Goal: Task Accomplishment & Management: Use online tool/utility

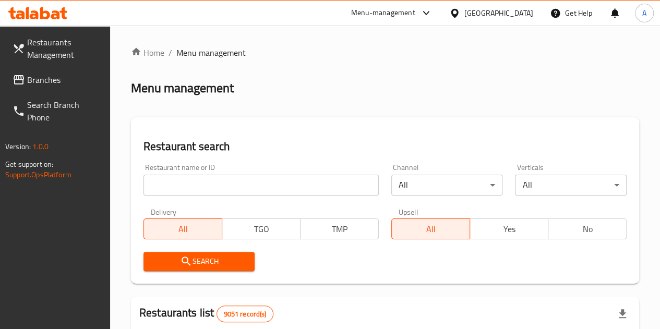
click at [213, 179] on input "search" at bounding box center [260, 185] width 235 height 21
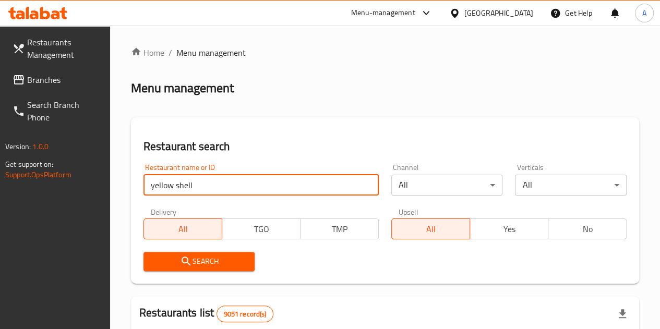
type input "yellow shell"
click button "Search" at bounding box center [199, 261] width 112 height 19
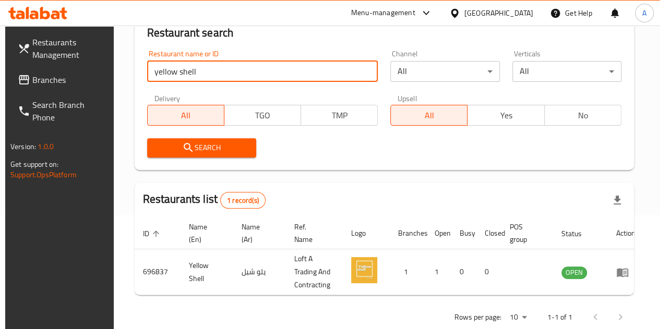
scroll to position [156, 0]
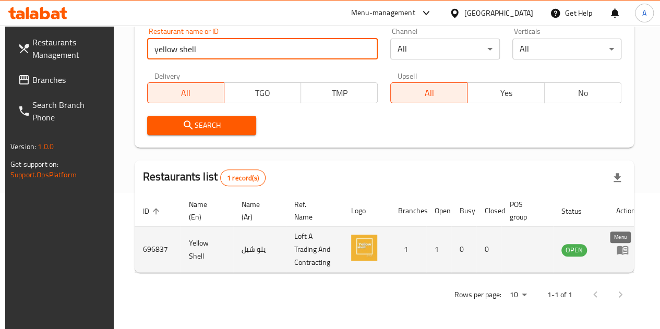
click at [623, 248] on icon "enhanced table" at bounding box center [625, 250] width 4 height 4
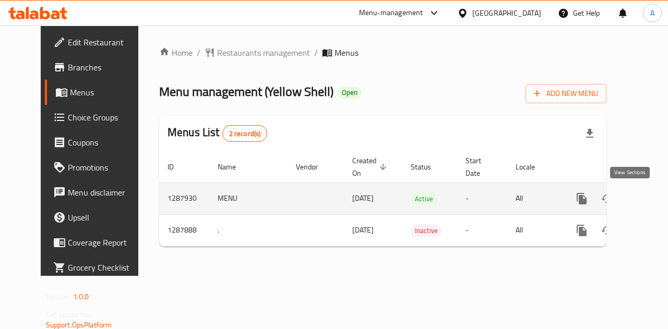
click at [650, 197] on icon "enhanced table" at bounding box center [656, 198] width 13 height 13
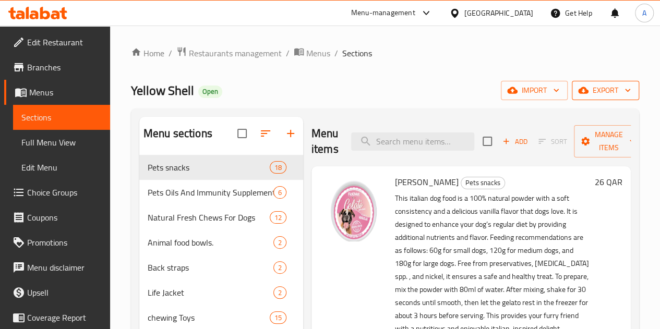
click at [616, 89] on span "export" at bounding box center [605, 90] width 51 height 13
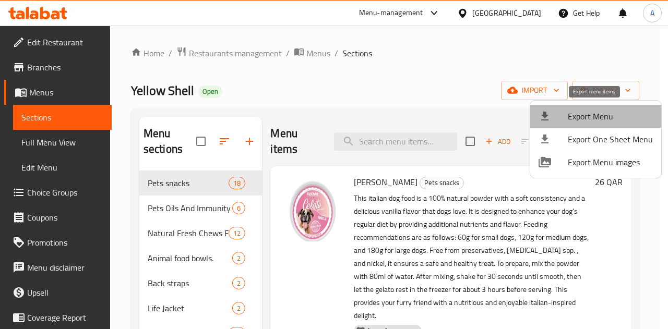
click at [599, 111] on span "Export Menu" at bounding box center [609, 116] width 85 height 13
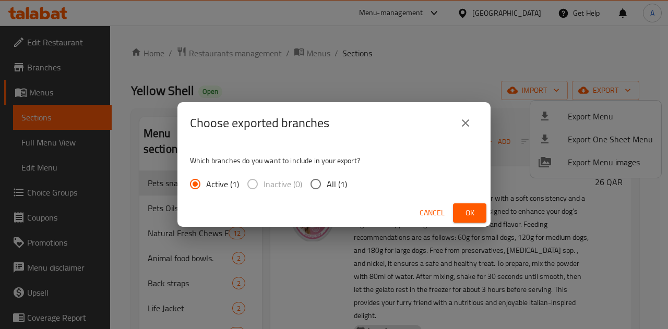
click at [473, 218] on span "Ok" at bounding box center [469, 213] width 17 height 13
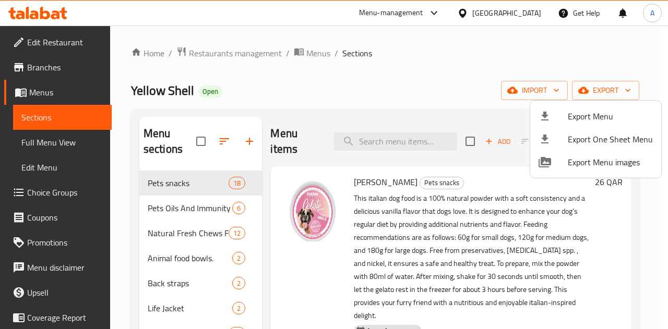
click at [377, 72] on div at bounding box center [334, 164] width 668 height 329
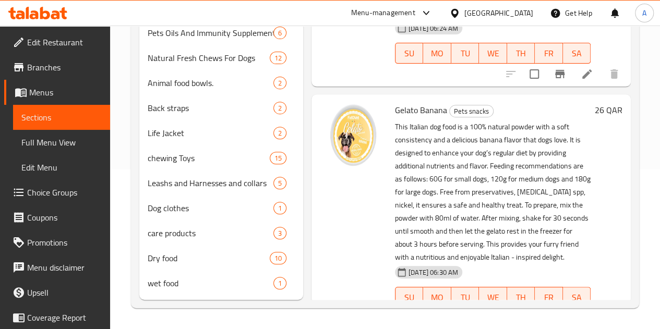
scroll to position [175, 0]
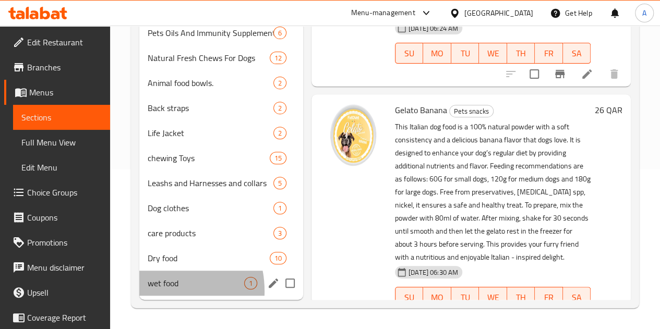
click at [154, 292] on div "wet food 1" at bounding box center [221, 283] width 164 height 25
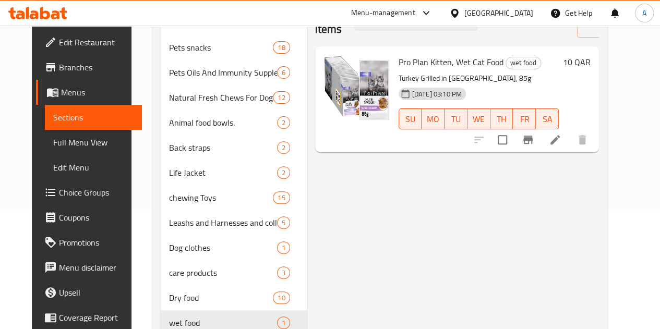
scroll to position [18, 0]
